Goal: Check status: Check status

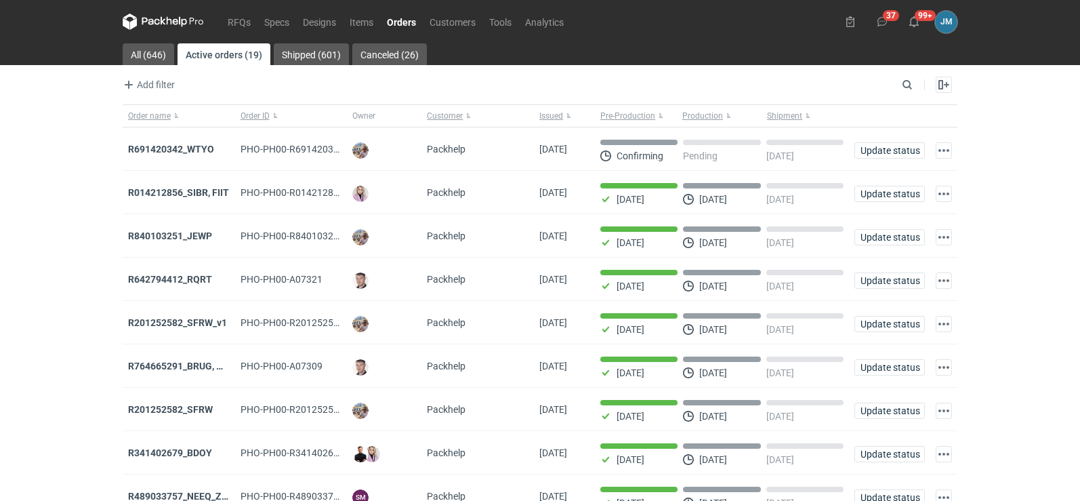
click at [188, 22] on icon at bounding box center [163, 22] width 81 height 16
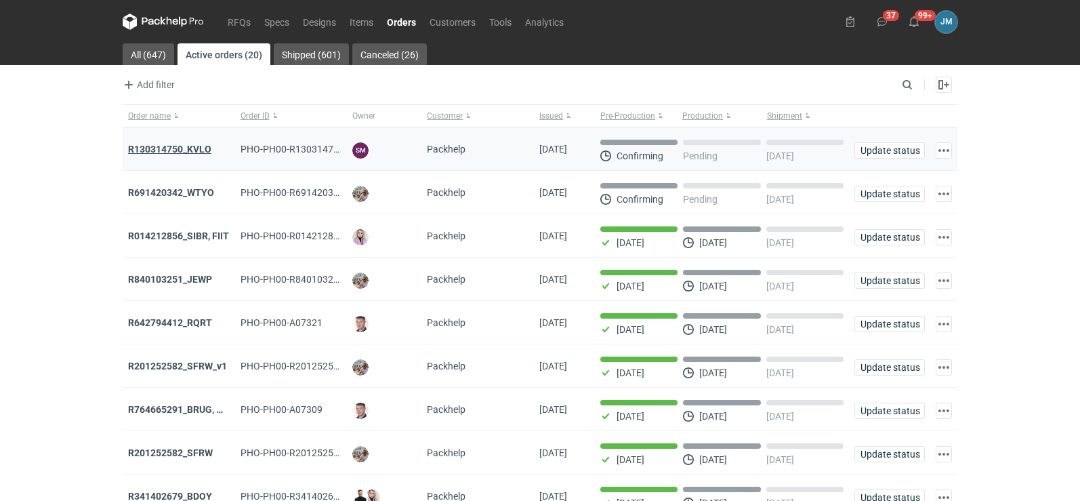
click at [188, 151] on strong "R130314750_KVLO" at bounding box center [169, 149] width 83 height 11
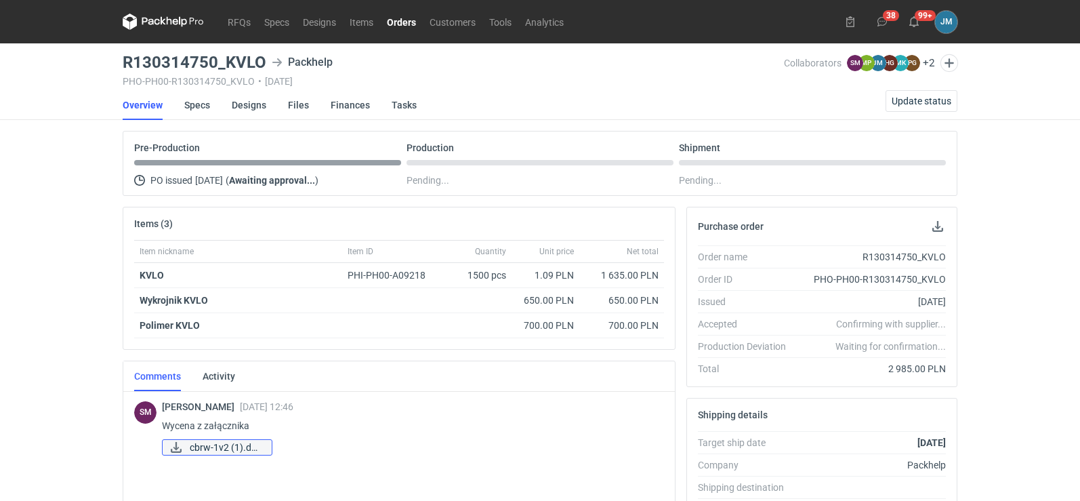
click at [236, 452] on span "cbrw-1v2 (1).docx" at bounding box center [225, 447] width 71 height 15
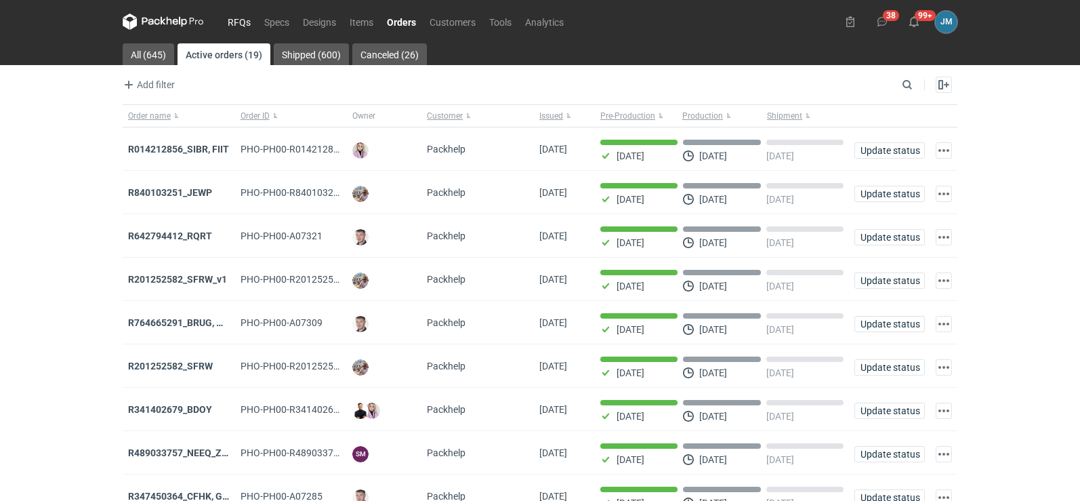
click at [247, 18] on link "RFQs" at bounding box center [239, 22] width 37 height 16
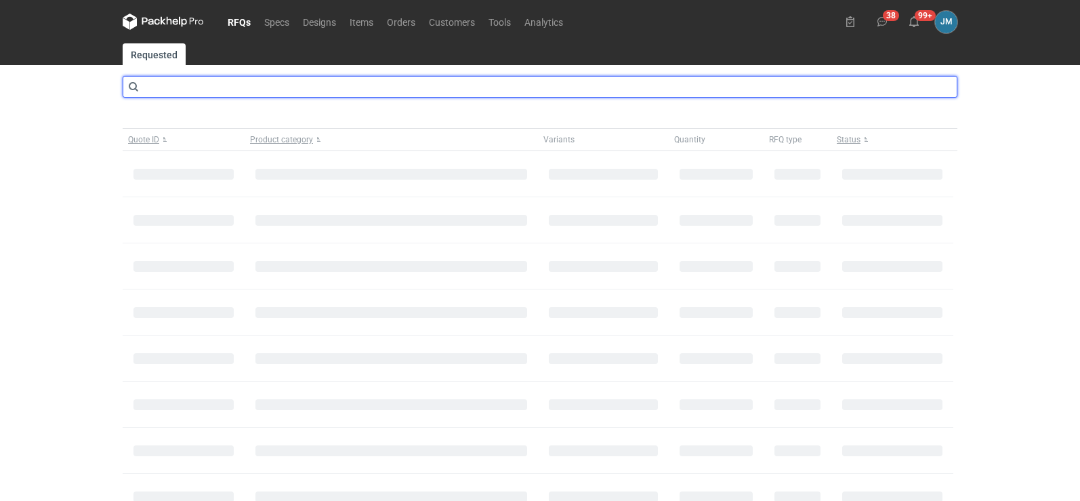
click at [193, 79] on input "text" at bounding box center [540, 87] width 834 height 22
type input "CBRW"
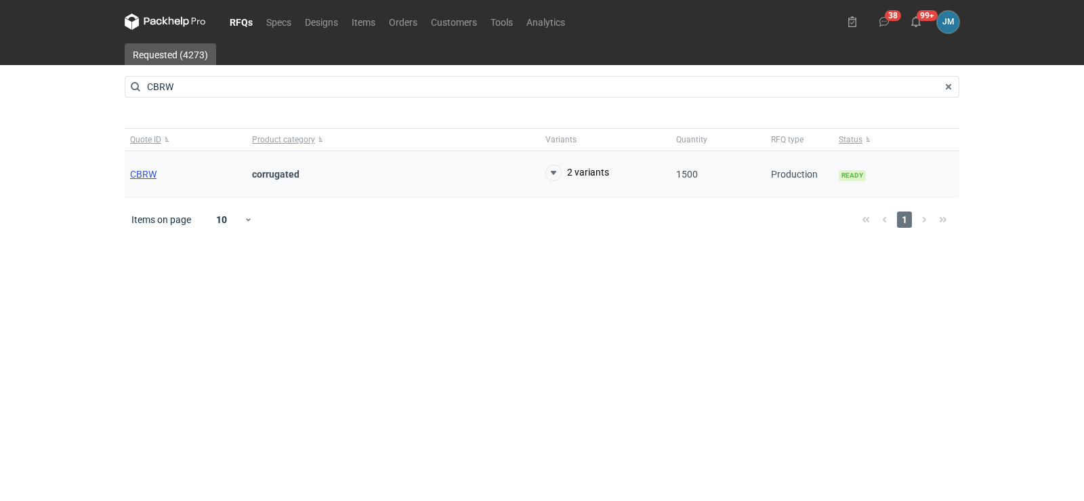
click at [144, 170] on span "CBRW" at bounding box center [143, 174] width 26 height 11
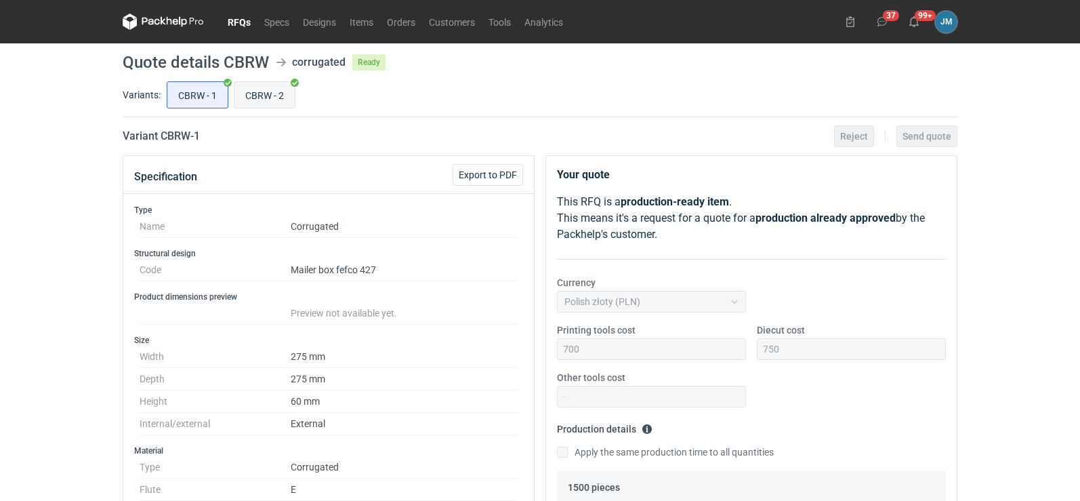
click at [249, 91] on input "CBRW - 2" at bounding box center [264, 95] width 60 height 26
radio input "true"
click at [148, 24] on icon at bounding box center [163, 22] width 81 height 16
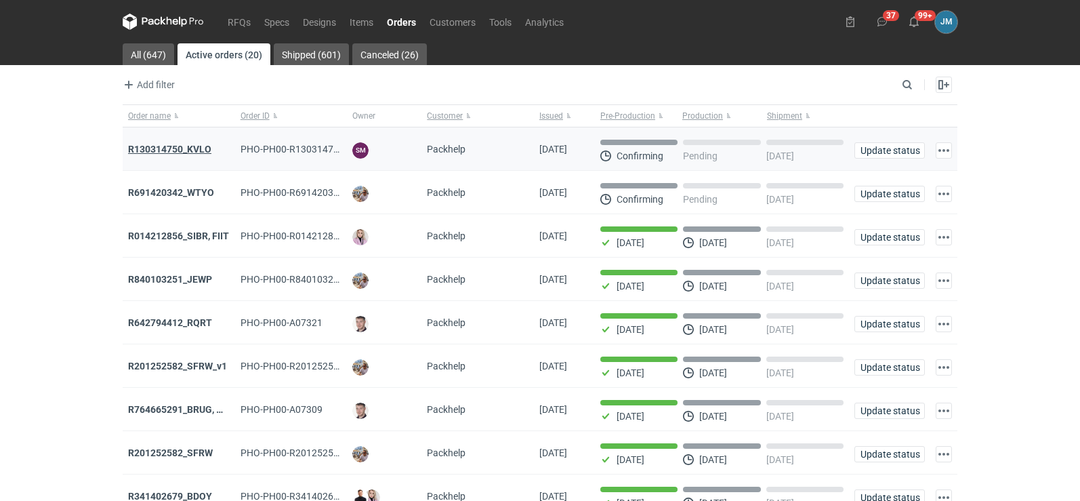
click at [198, 149] on strong "R130314750_KVLO" at bounding box center [169, 149] width 83 height 11
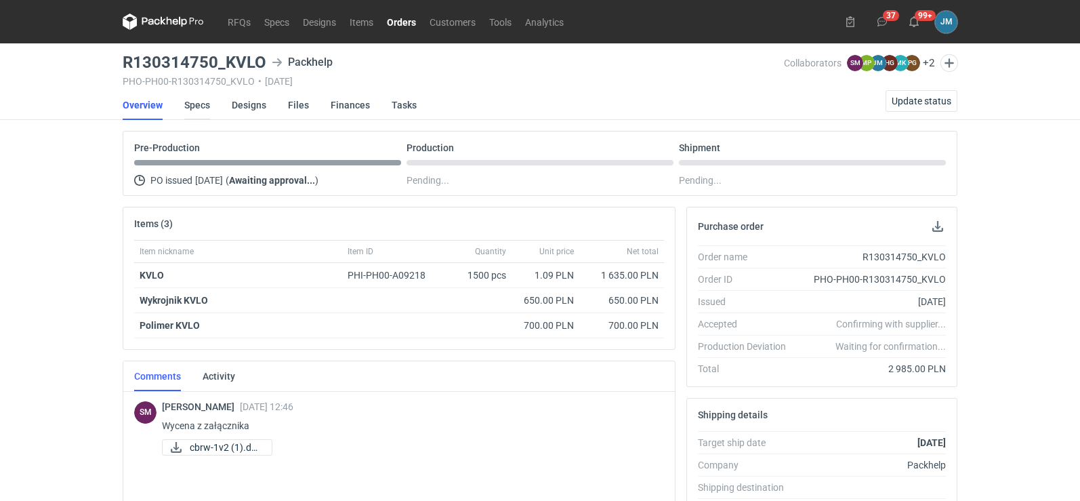
click at [184, 108] on link "Specs" at bounding box center [197, 105] width 26 height 30
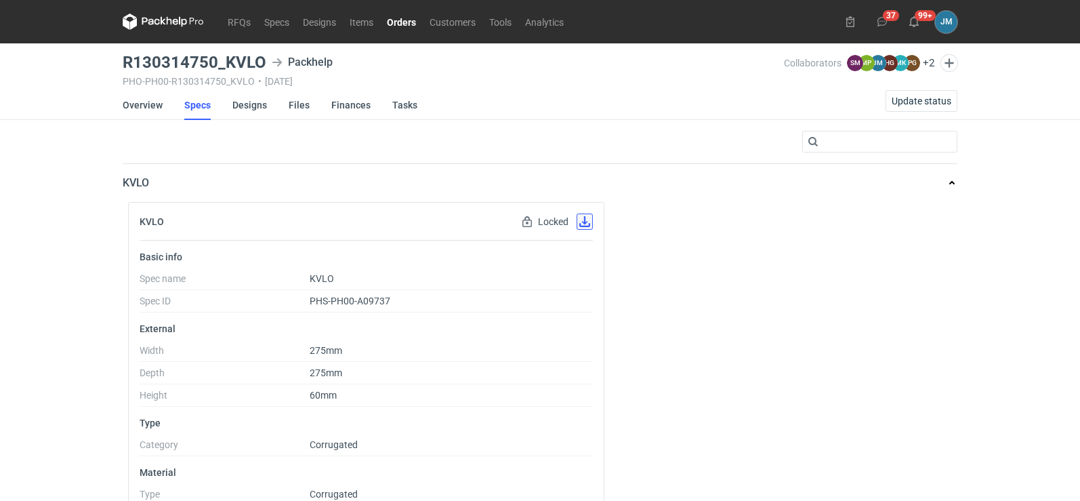
click at [582, 223] on button "button" at bounding box center [584, 221] width 16 height 16
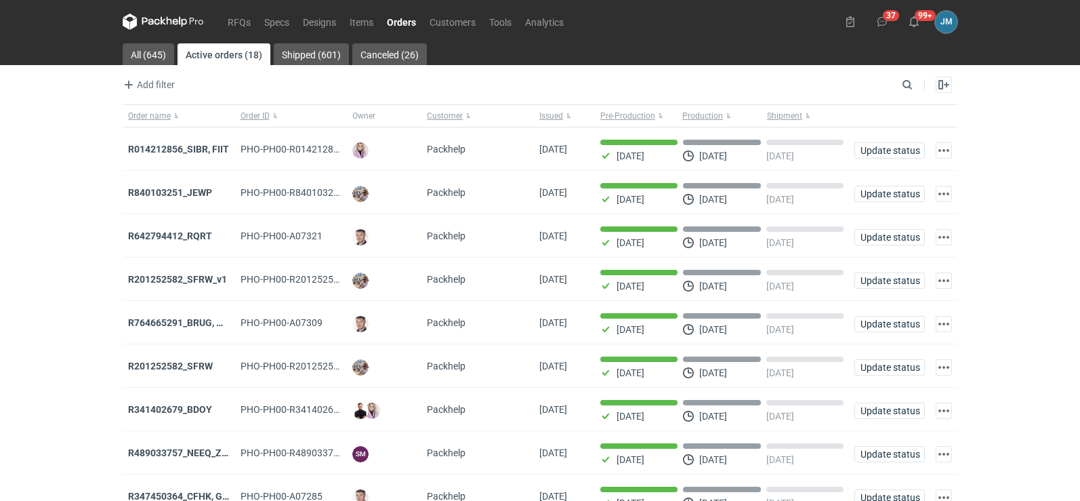
click at [154, 18] on icon at bounding box center [163, 22] width 81 height 16
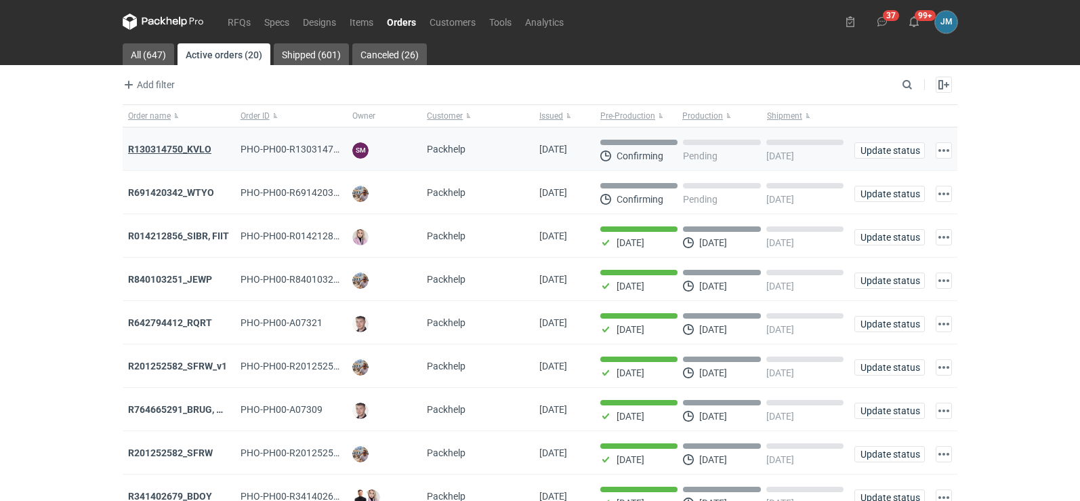
click at [150, 148] on strong "R130314750_KVLO" at bounding box center [169, 149] width 83 height 11
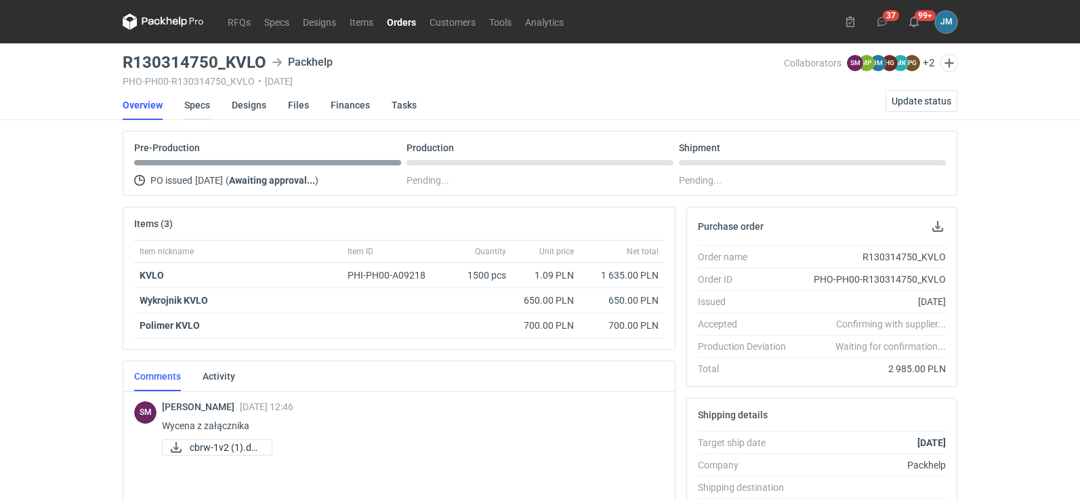
click at [200, 108] on link "Specs" at bounding box center [197, 105] width 26 height 30
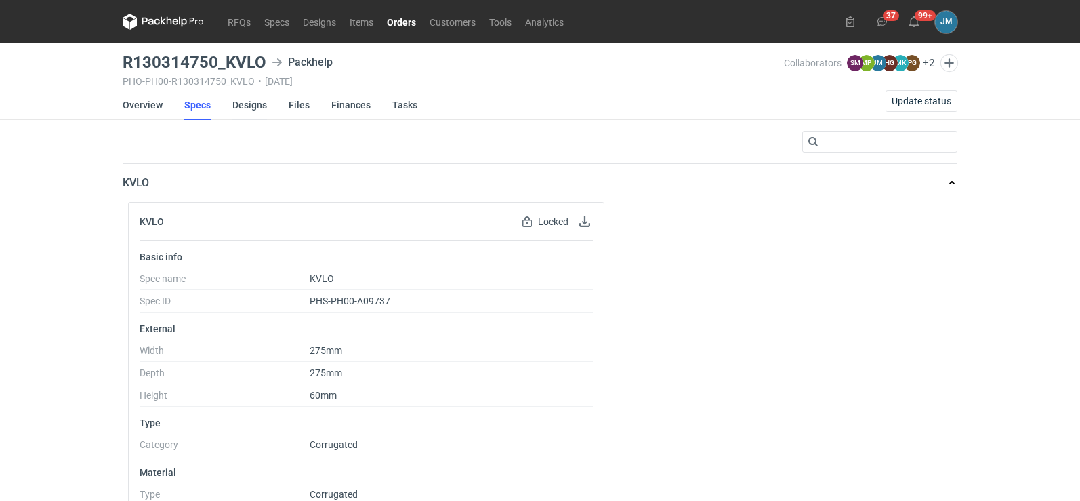
click at [253, 97] on link "Designs" at bounding box center [249, 105] width 35 height 30
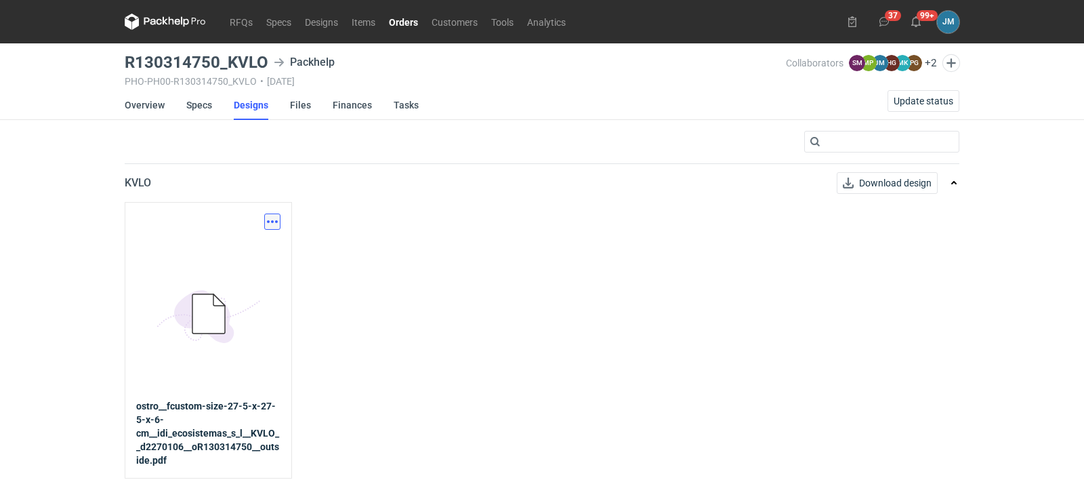
click at [276, 223] on button "button" at bounding box center [272, 221] width 16 height 16
click at [220, 257] on link "Download design part" at bounding box center [212, 251] width 125 height 22
click at [295, 106] on link "Files" at bounding box center [300, 105] width 21 height 30
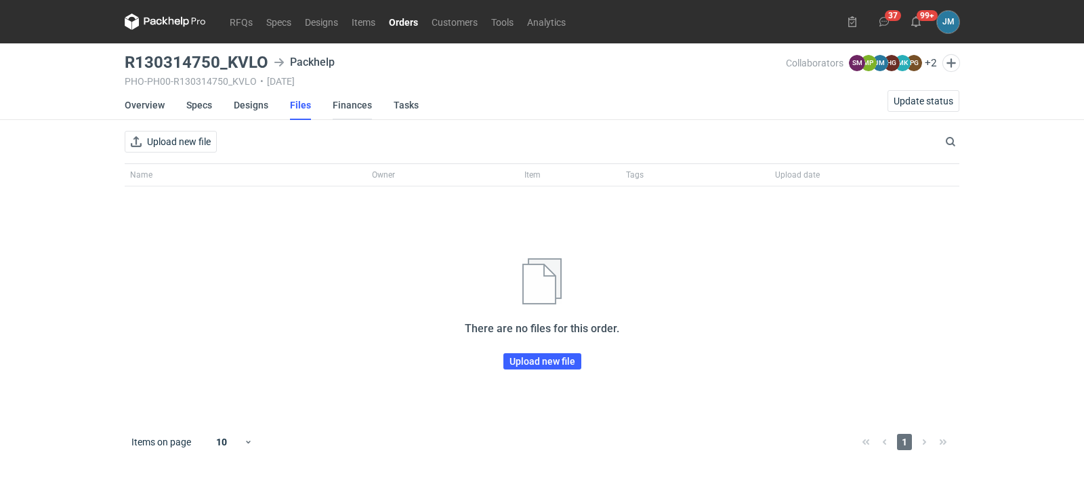
click at [330, 104] on li "Files" at bounding box center [311, 105] width 43 height 30
click at [343, 107] on link "Finances" at bounding box center [352, 105] width 39 height 30
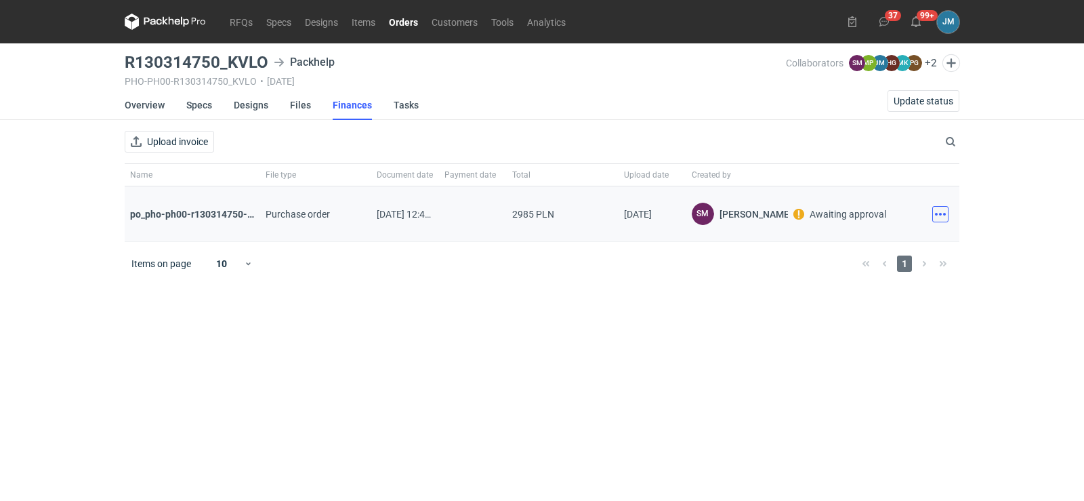
click at [943, 216] on button "button" at bounding box center [940, 214] width 16 height 16
click at [888, 243] on button "Download" at bounding box center [880, 244] width 125 height 22
click at [203, 108] on link "Specs" at bounding box center [199, 105] width 26 height 30
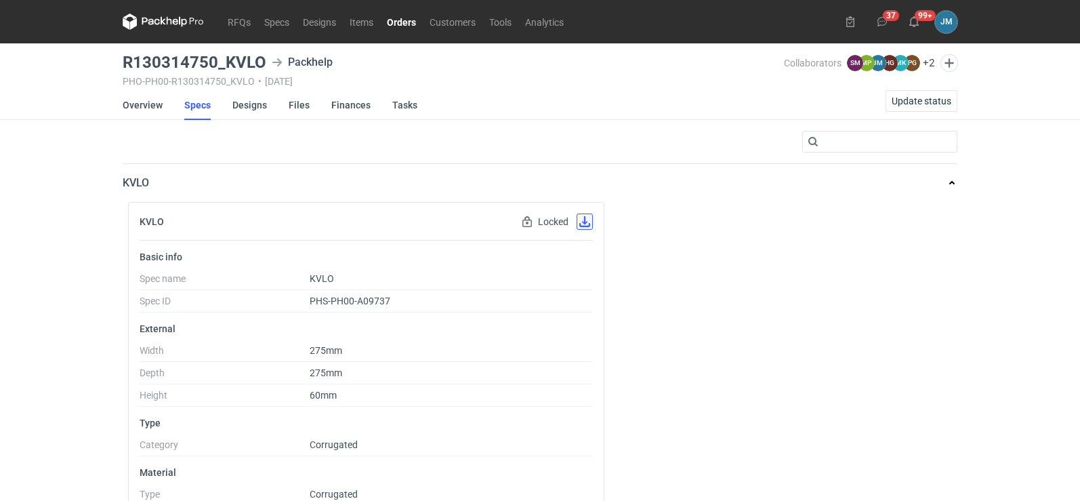
click at [586, 224] on button "button" at bounding box center [584, 221] width 16 height 16
click at [161, 29] on icon at bounding box center [163, 22] width 81 height 16
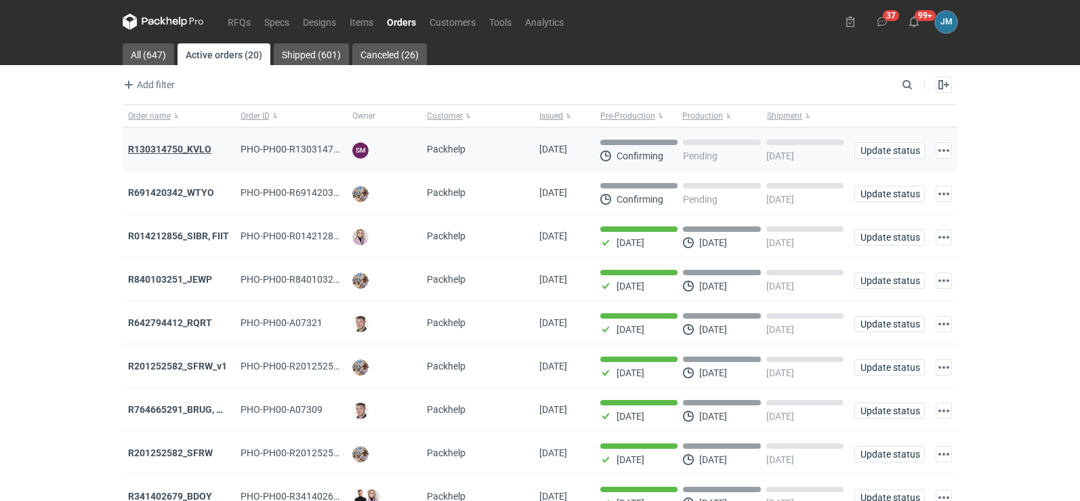
click at [149, 150] on strong "R130314750_KVLO" at bounding box center [169, 149] width 83 height 11
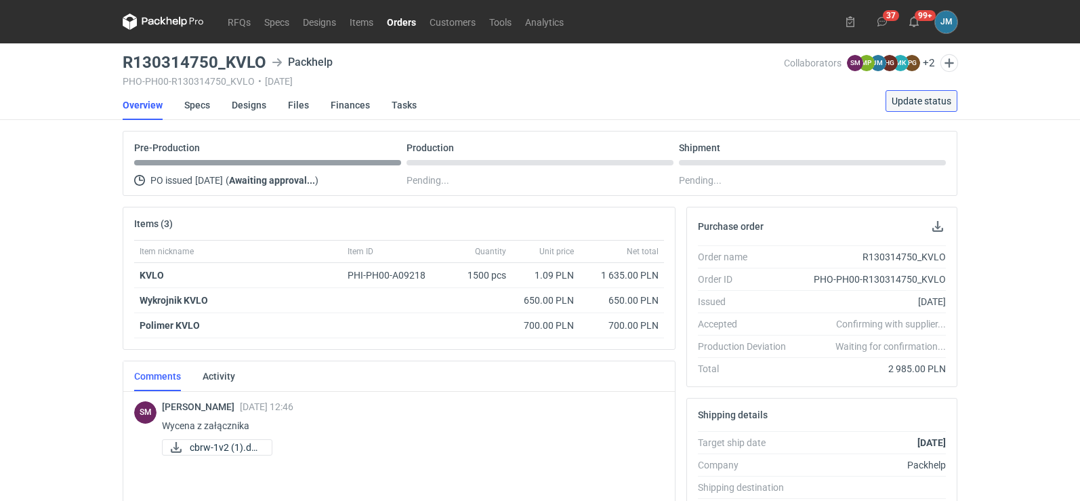
click at [937, 98] on span "Update status" at bounding box center [921, 100] width 60 height 9
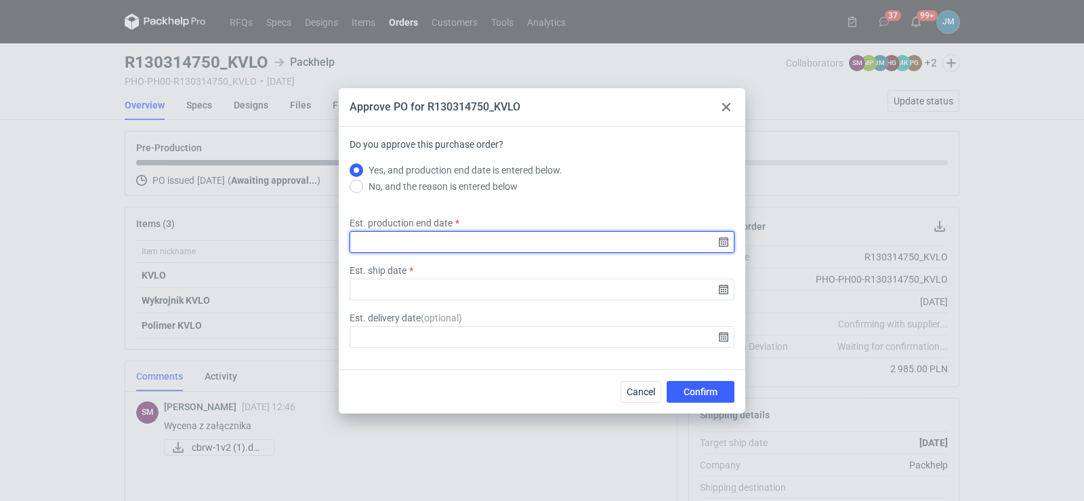
click at [727, 246] on input "Est. production end date" at bounding box center [541, 242] width 385 height 22
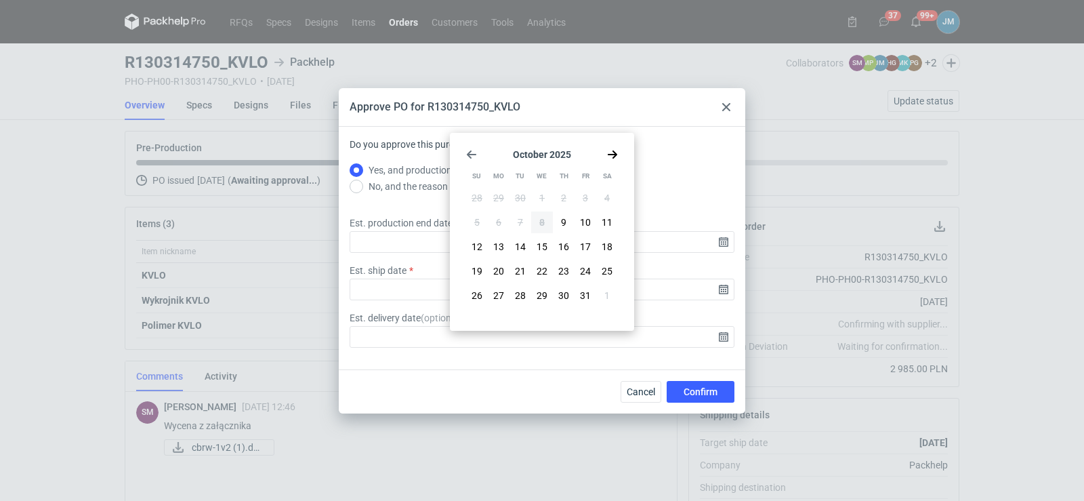
click at [612, 150] on icon "Go forward 1 month" at bounding box center [612, 154] width 11 height 11
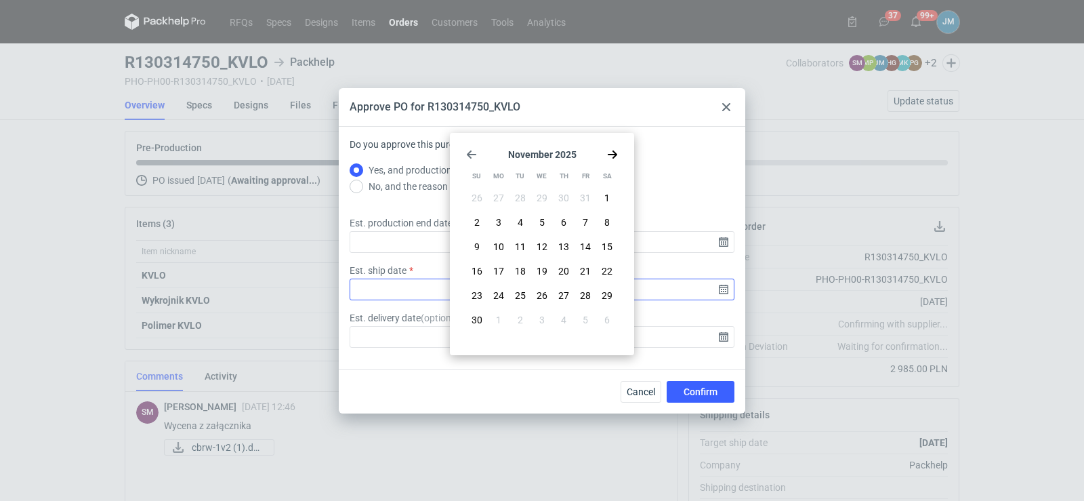
click at [579, 294] on button "28" at bounding box center [585, 295] width 22 height 22
type input "2025-11-28"
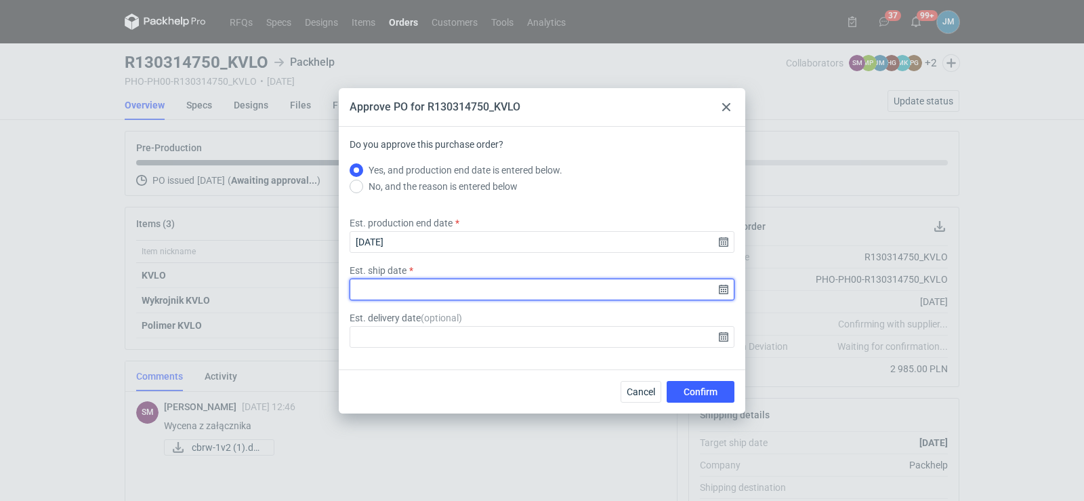
click at [726, 292] on input "Est. ship date" at bounding box center [541, 289] width 385 height 22
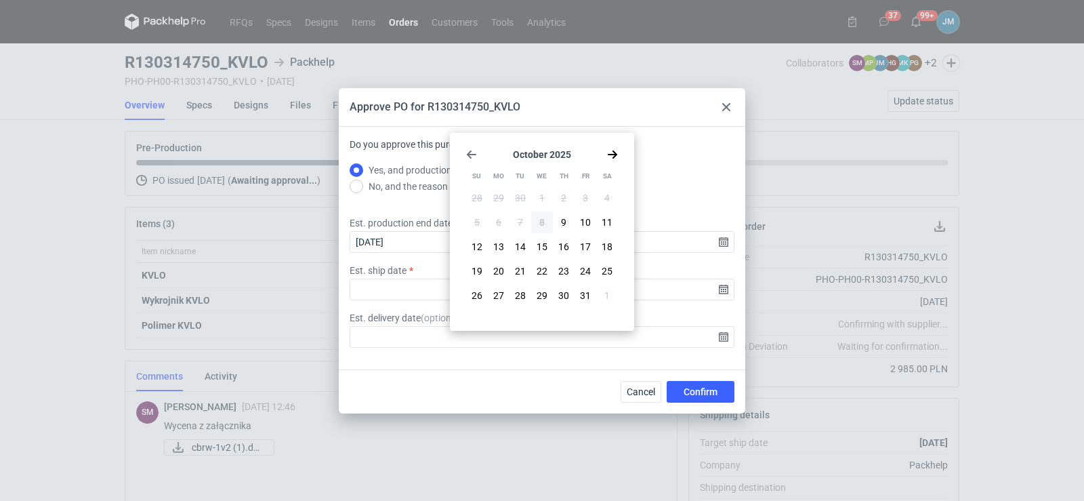
click at [721, 102] on div at bounding box center [726, 107] width 16 height 16
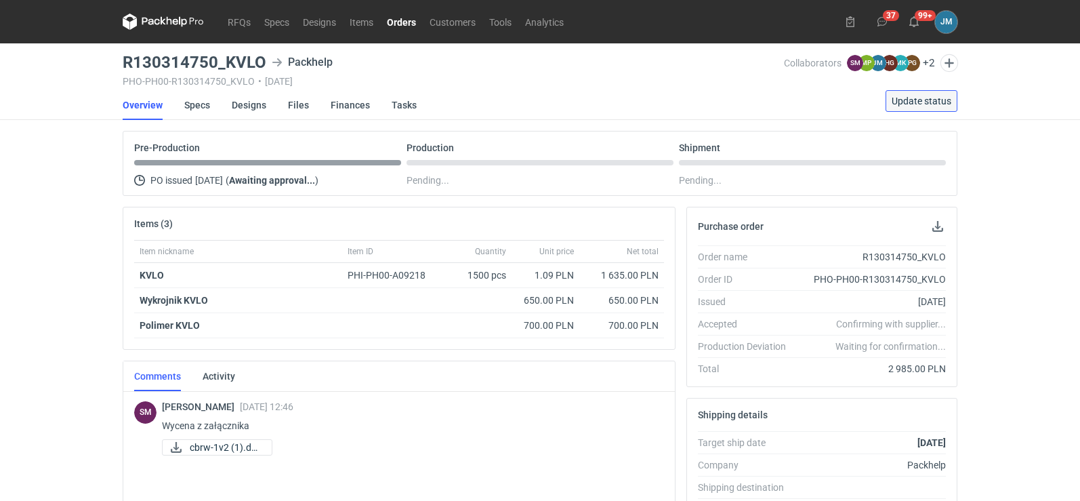
click at [897, 104] on span "Update status" at bounding box center [921, 100] width 60 height 9
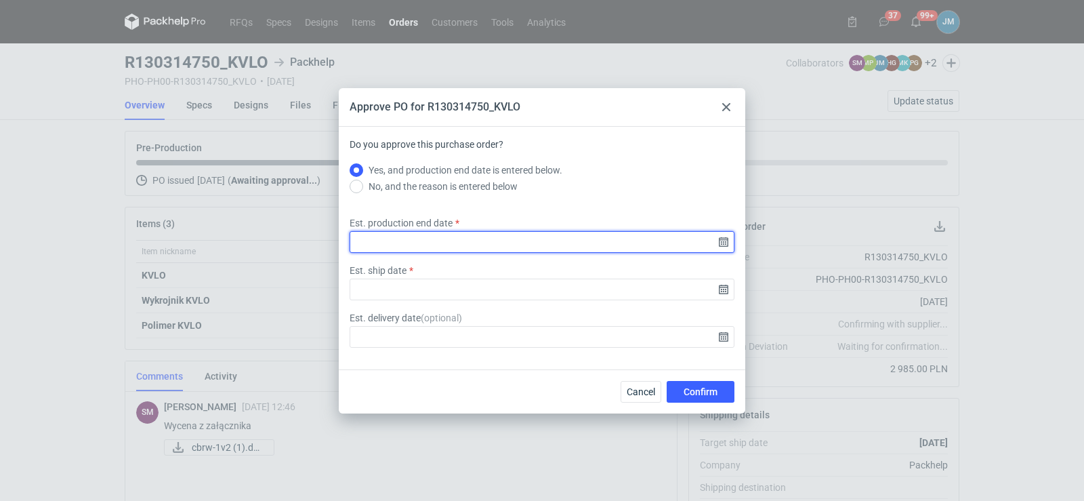
click at [721, 239] on input "Est. production end date" at bounding box center [541, 242] width 385 height 22
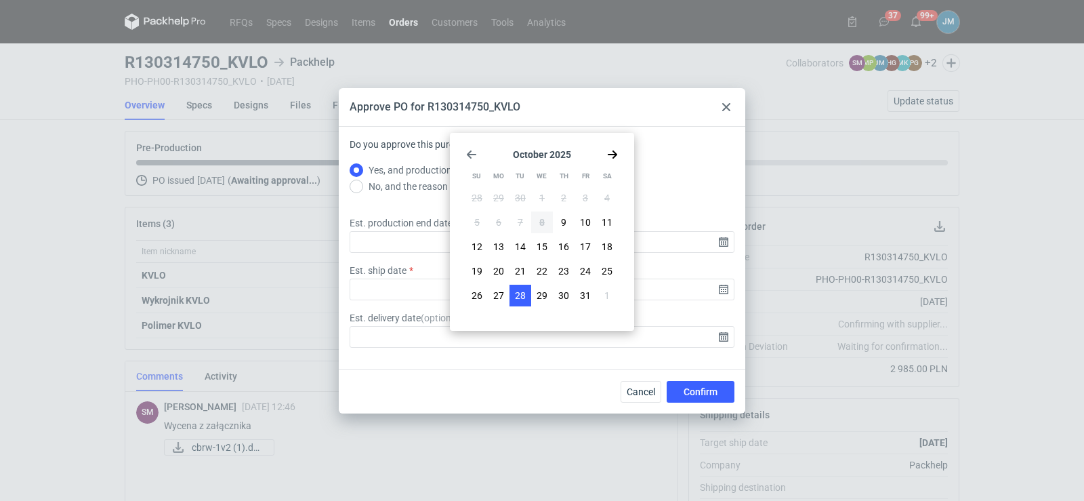
click at [513, 297] on button "28" at bounding box center [520, 295] width 22 height 22
type input "2025-10-28"
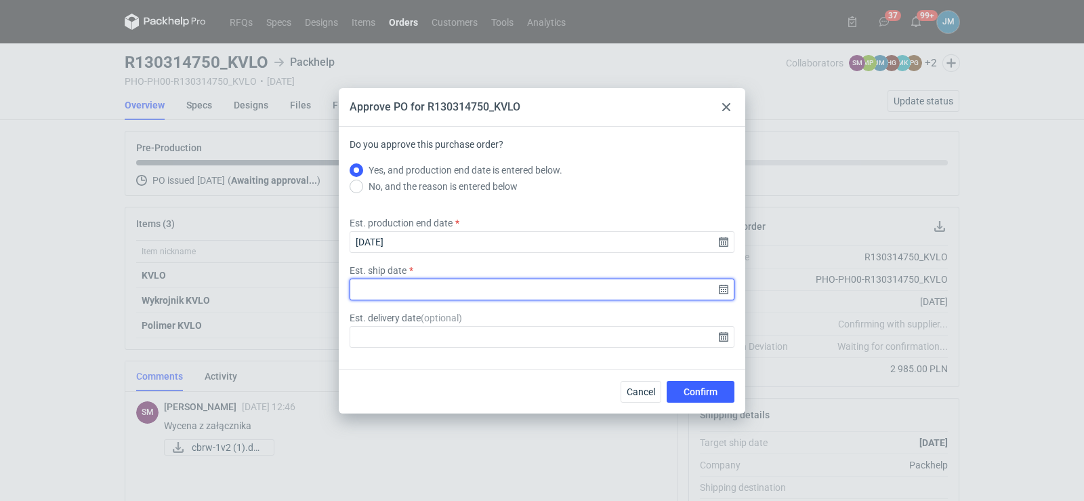
click at [719, 290] on input "Est. ship date" at bounding box center [541, 289] width 385 height 22
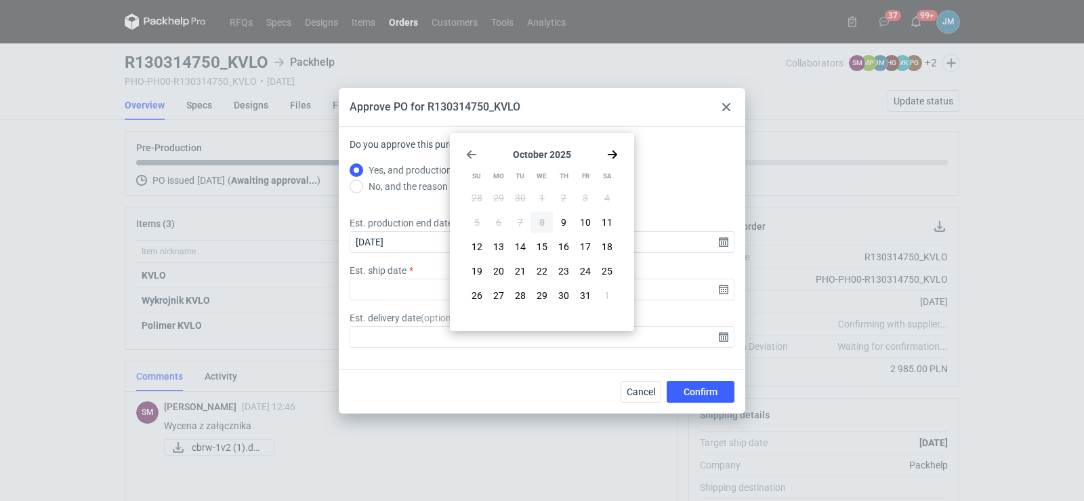
click at [546, 300] on span "29" at bounding box center [541, 296] width 11 height 14
type input "2025-10-29"
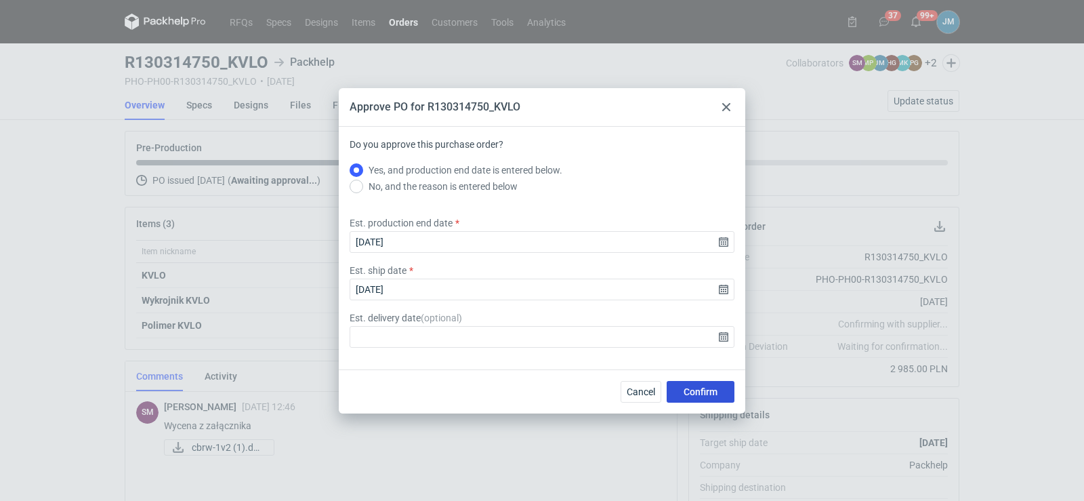
click at [670, 392] on button "Confirm" at bounding box center [700, 392] width 68 height 22
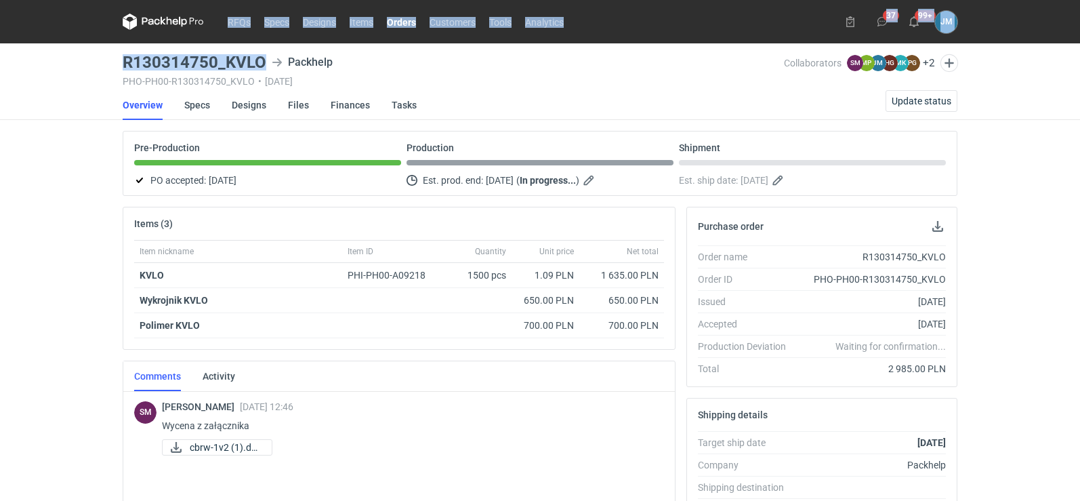
drag, startPoint x: 274, startPoint y: 61, endPoint x: 97, endPoint y: 60, distance: 176.8
click at [97, 60] on div "RFQs Specs Designs Items Orders Customers Tools Analytics 37 99+ JM Joanna Myśl…" at bounding box center [540, 250] width 1080 height 501
copy div "RFQs Specs Designs Items Orders Customers Tools Analytics 37 99+ JM Joanna Myśl…"
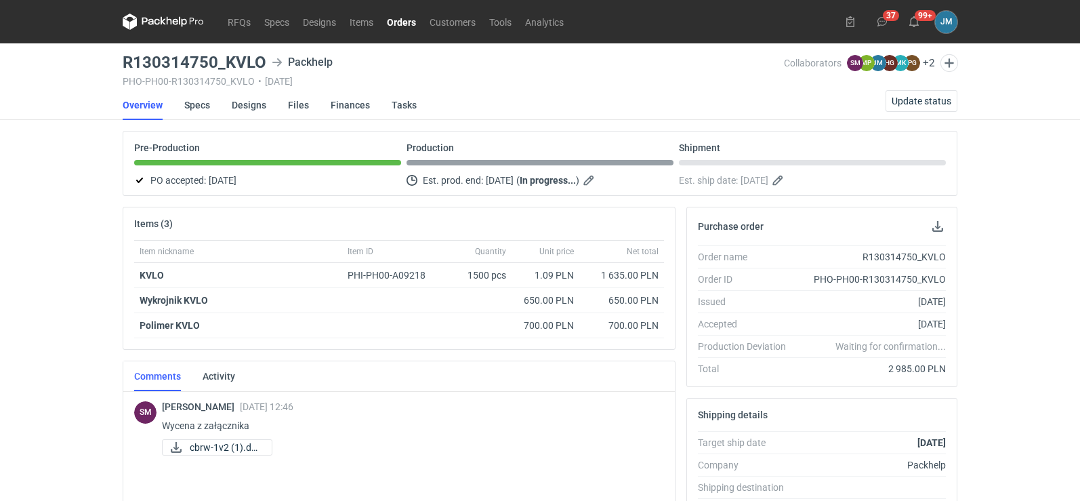
click at [102, 130] on div "RFQs Specs Designs Items Orders Customers Tools Analytics 37 99+ JM Joanna Myśl…" at bounding box center [540, 250] width 1080 height 501
drag, startPoint x: 264, startPoint y: 58, endPoint x: 123, endPoint y: 58, distance: 141.5
click at [123, 58] on h3 "R130314750_KVLO" at bounding box center [195, 62] width 144 height 16
copy h3 "R130314750_KVLO"
click at [52, 255] on div "RFQs Specs Designs Items Orders Customers Tools Analytics 37 99+ JM Joanna Myśl…" at bounding box center [540, 250] width 1080 height 501
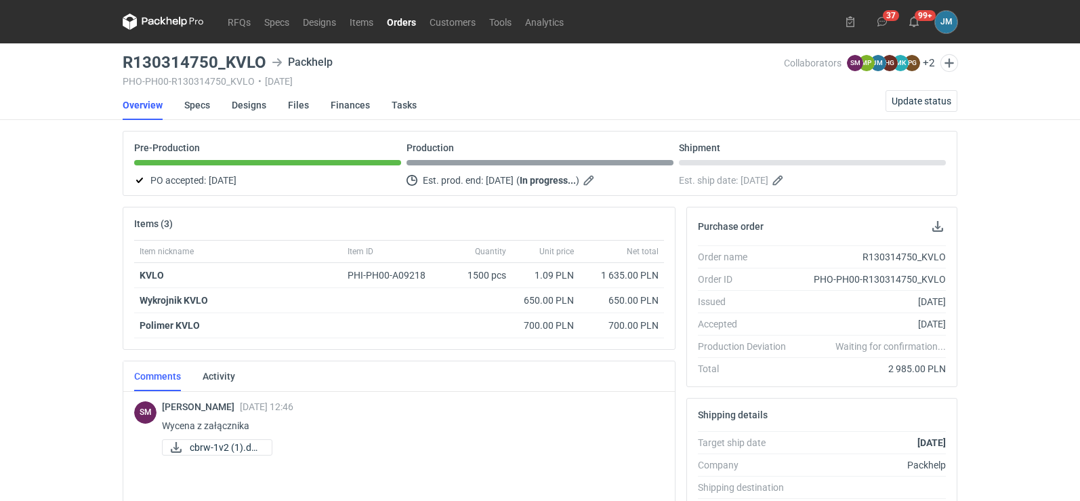
click at [150, 12] on nav "RFQs Specs Designs Items Orders Customers Tools Analytics" at bounding box center [347, 21] width 448 height 43
click at [146, 271] on strong "KVLO" at bounding box center [152, 275] width 24 height 11
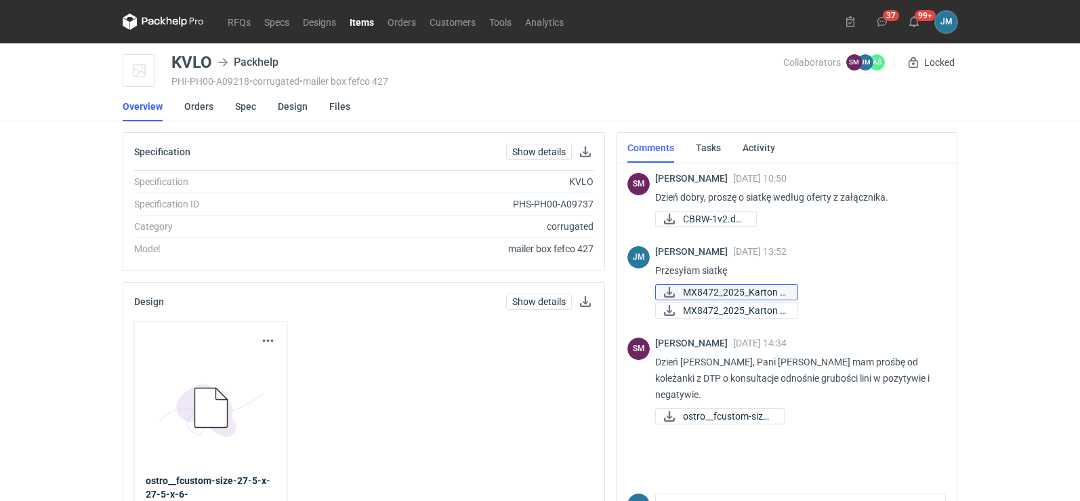
click at [711, 290] on span "MX8472_2025_Karton F..." at bounding box center [735, 291] width 104 height 15
